Goal: Task Accomplishment & Management: Use online tool/utility

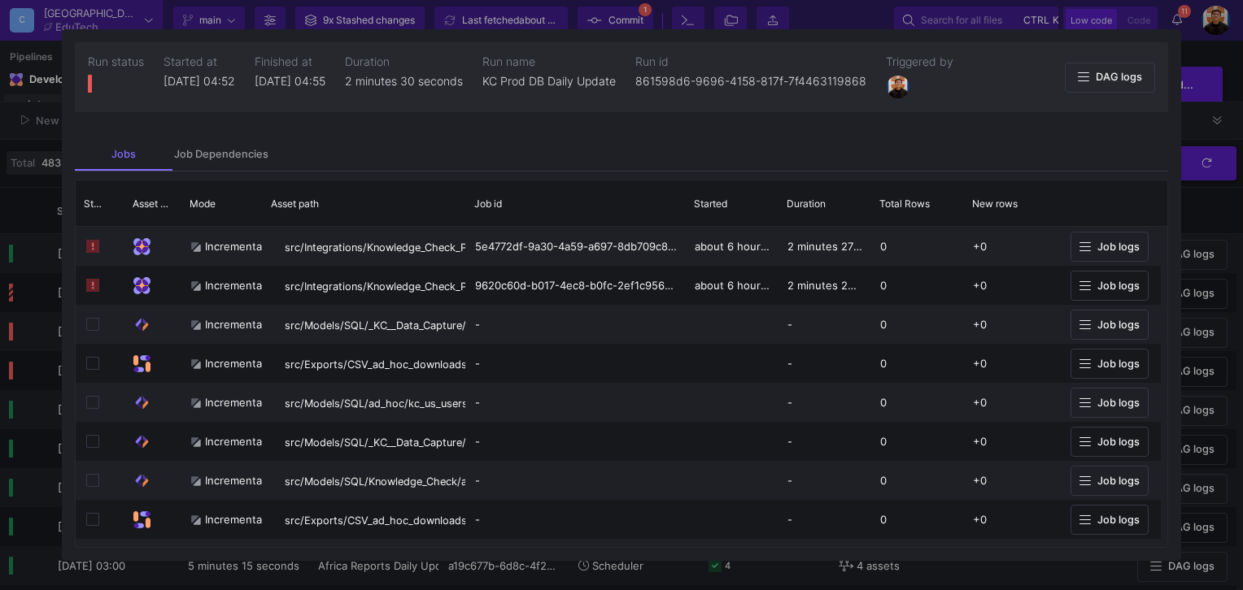
click at [1218, 242] on div at bounding box center [621, 295] width 1243 height 590
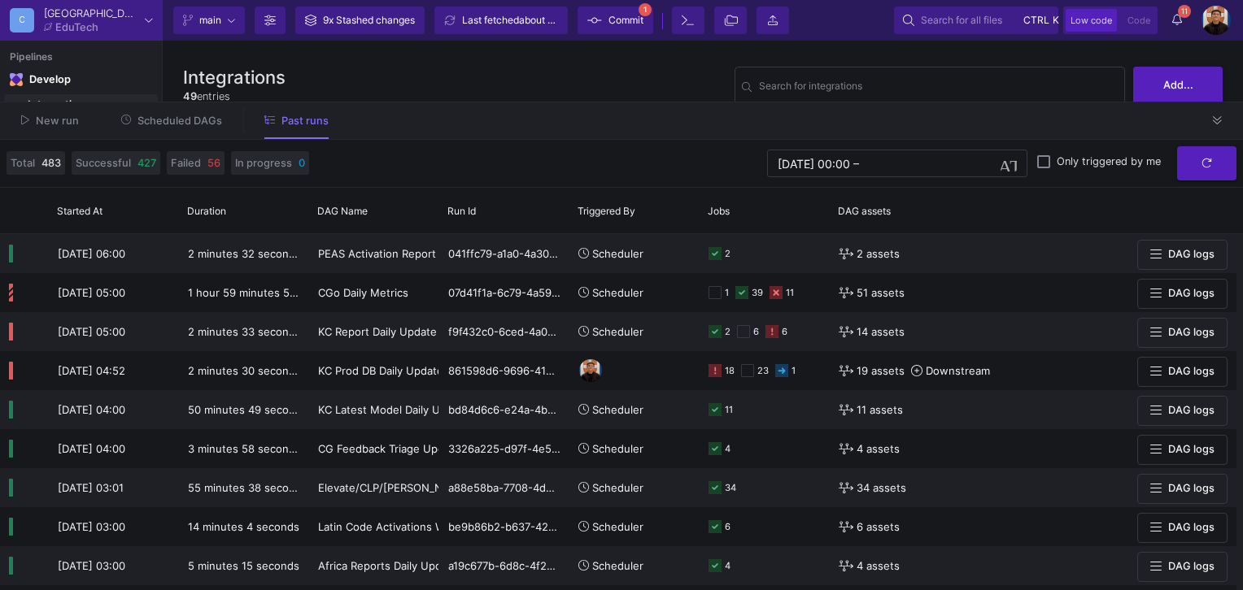
click at [172, 130] on button "Scheduled DAGs" at bounding box center [172, 120] width 141 height 25
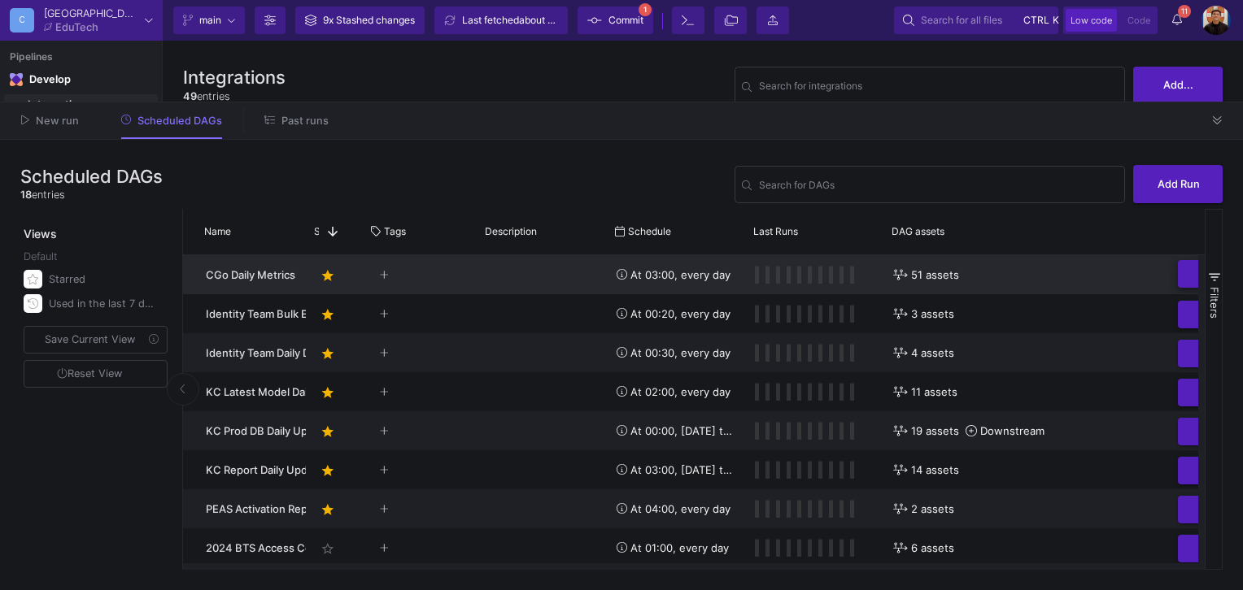
scroll to position [0, 153]
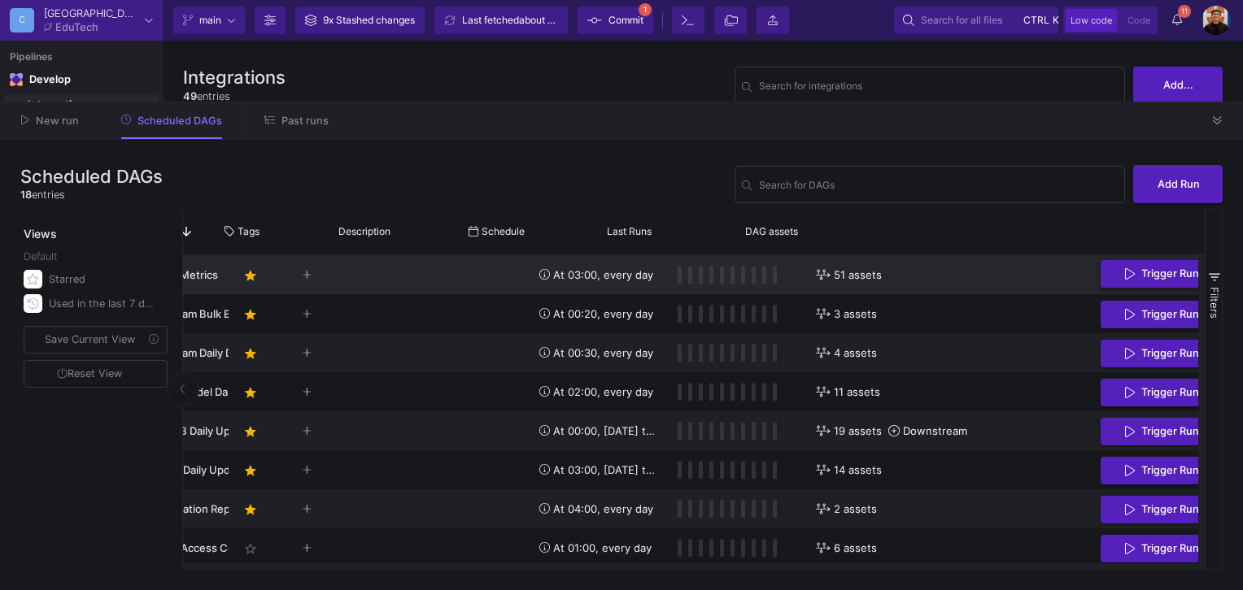
drag, startPoint x: 1042, startPoint y: 288, endPoint x: 1038, endPoint y: 277, distance: 12.1
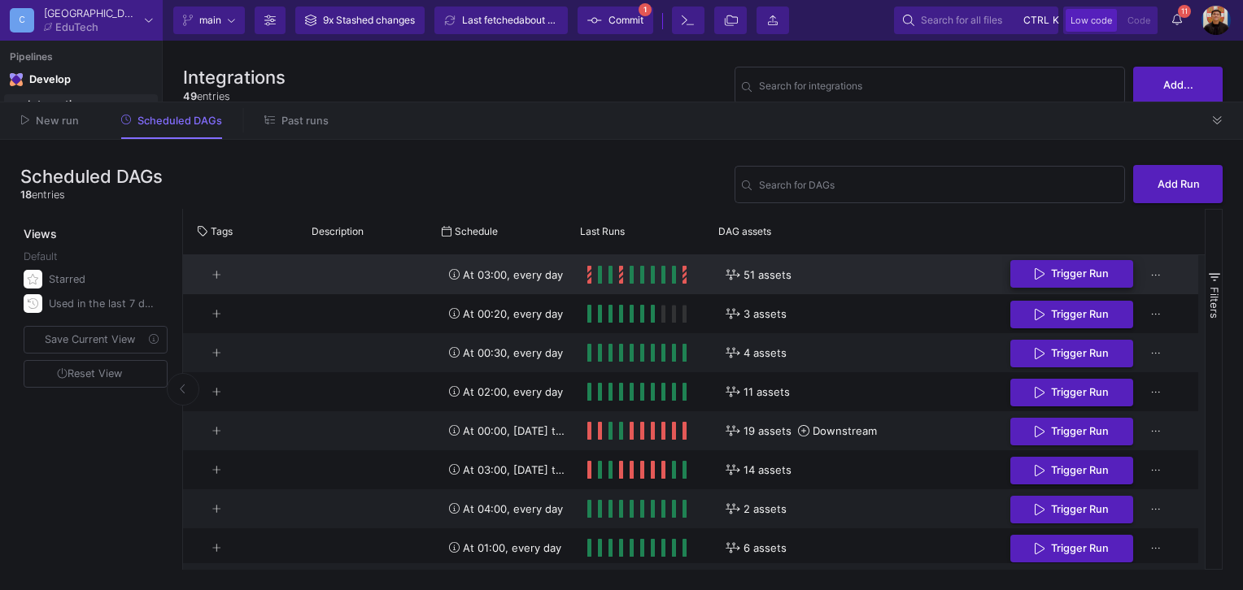
click at [1059, 277] on span "Trigger Run" at bounding box center [1080, 274] width 58 height 12
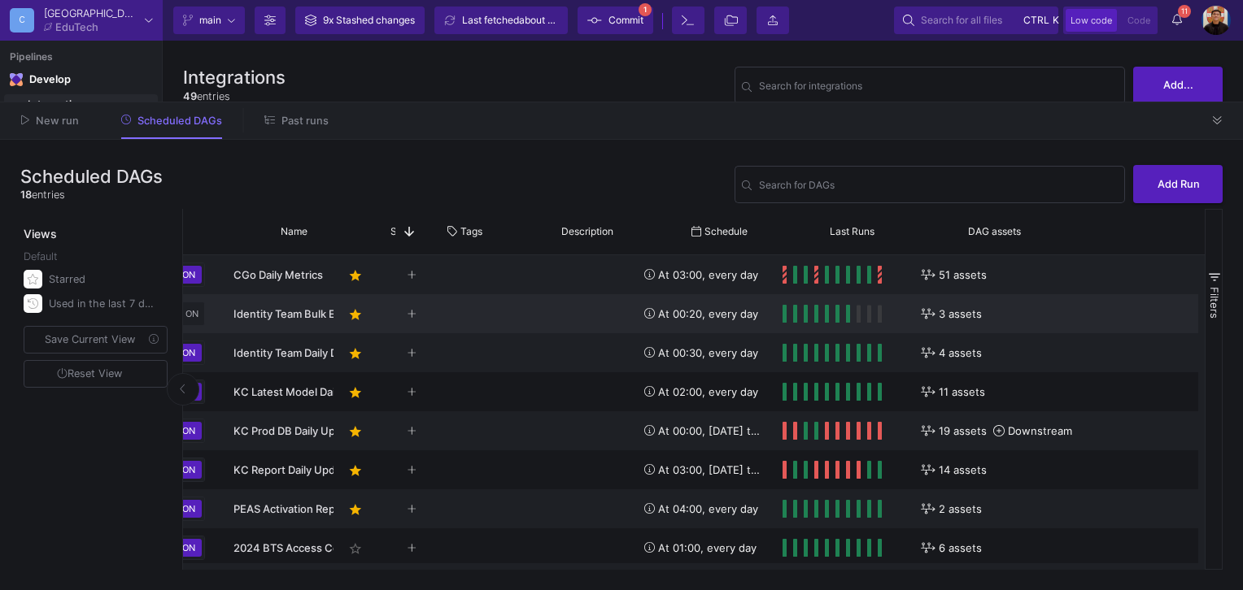
scroll to position [0, 0]
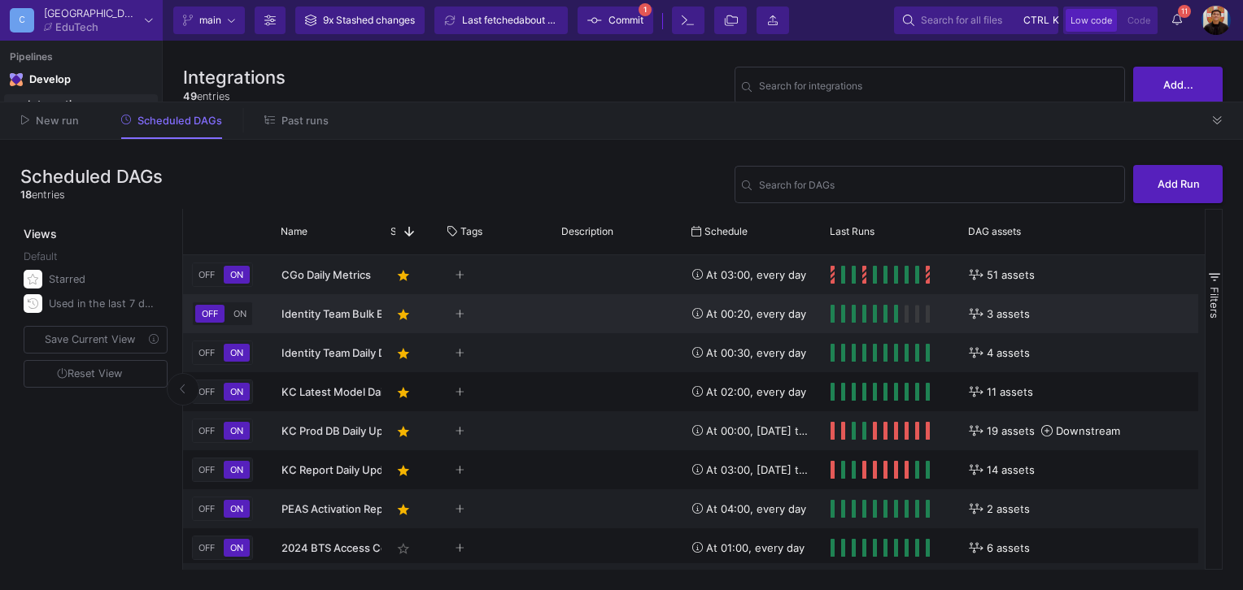
drag, startPoint x: 846, startPoint y: 325, endPoint x: 677, endPoint y: 324, distance: 168.4
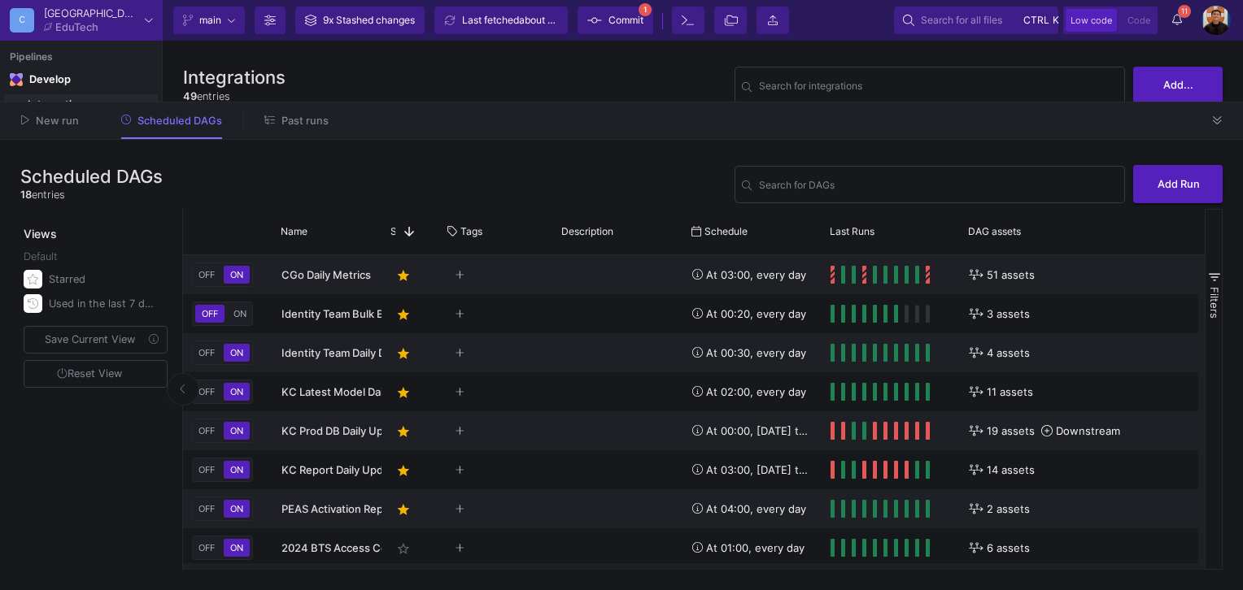
click at [312, 127] on span "Past runs" at bounding box center [304, 121] width 47 height 12
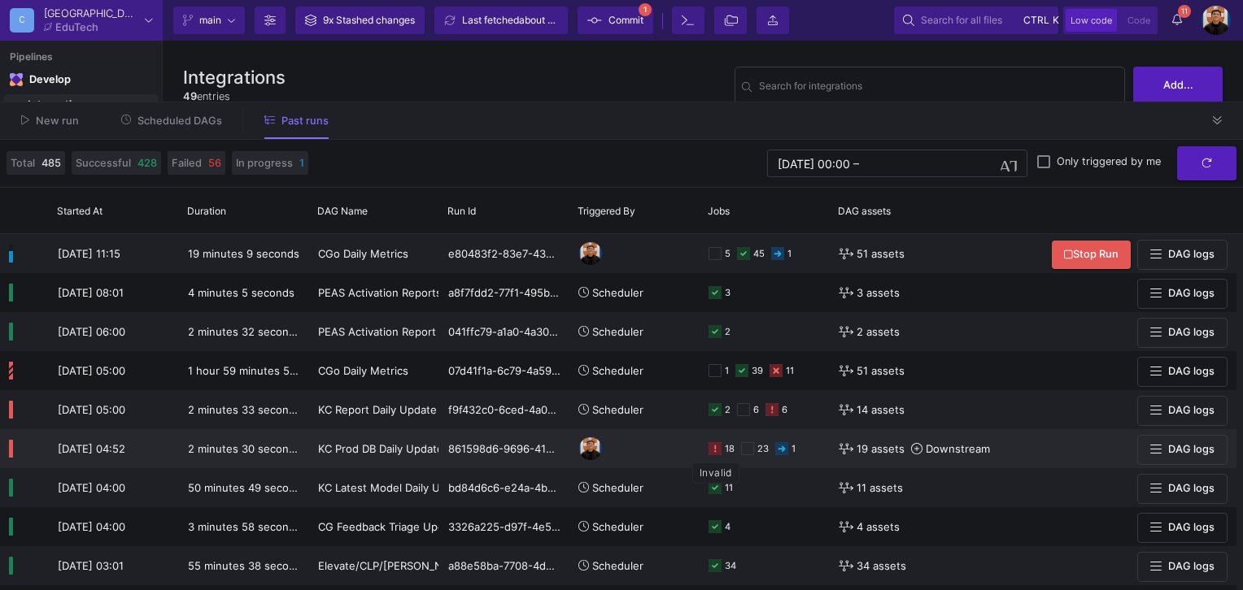
click at [720, 453] on icon at bounding box center [714, 448] width 13 height 13
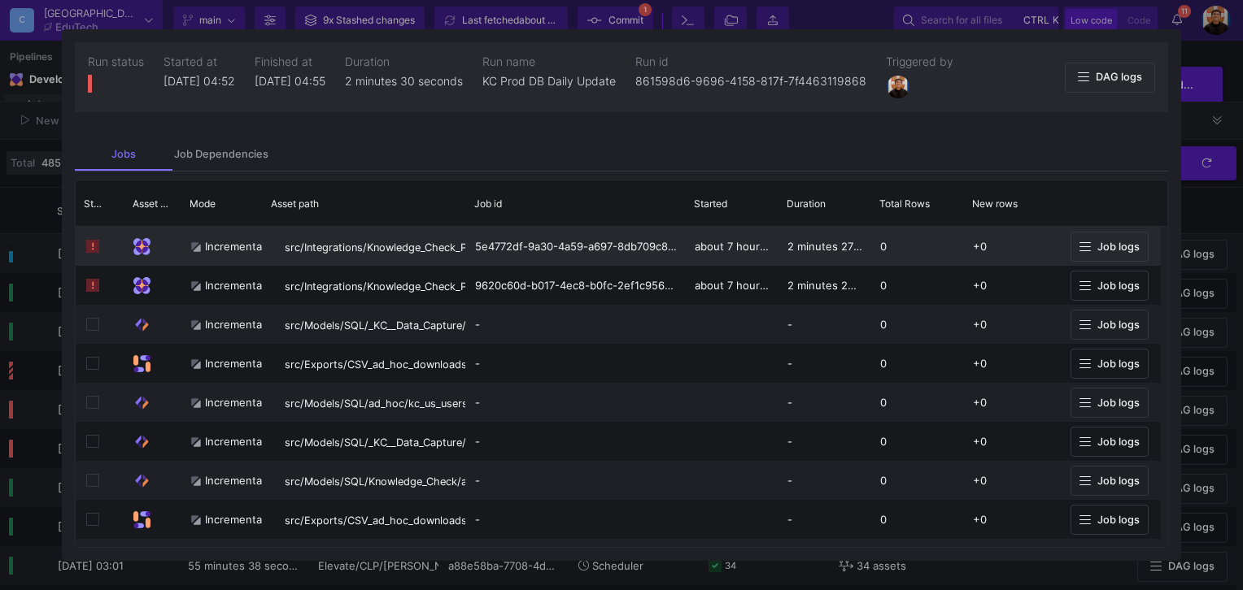
click at [1135, 249] on span "Job logs" at bounding box center [1118, 247] width 42 height 12
